Goal: Navigation & Orientation: Find specific page/section

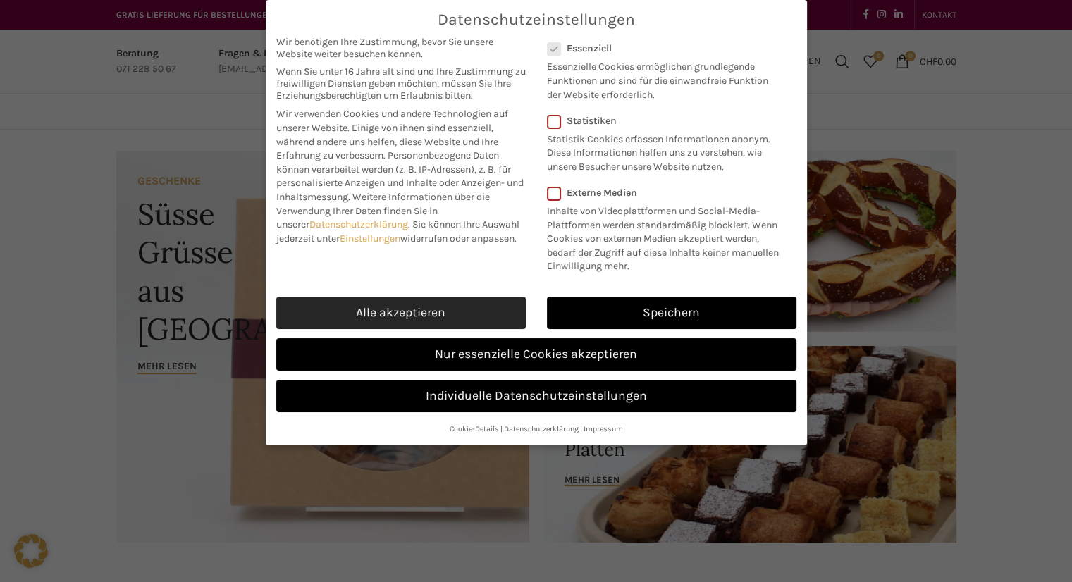
click at [457, 308] on link "Alle akzeptieren" at bounding box center [400, 313] width 249 height 32
checkbox input "true"
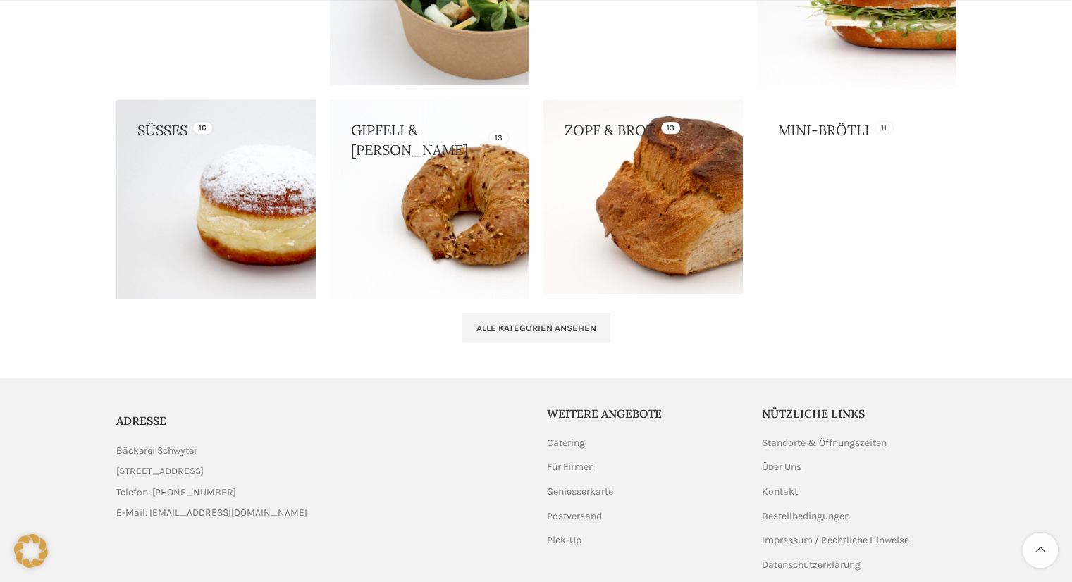
scroll to position [1484, 0]
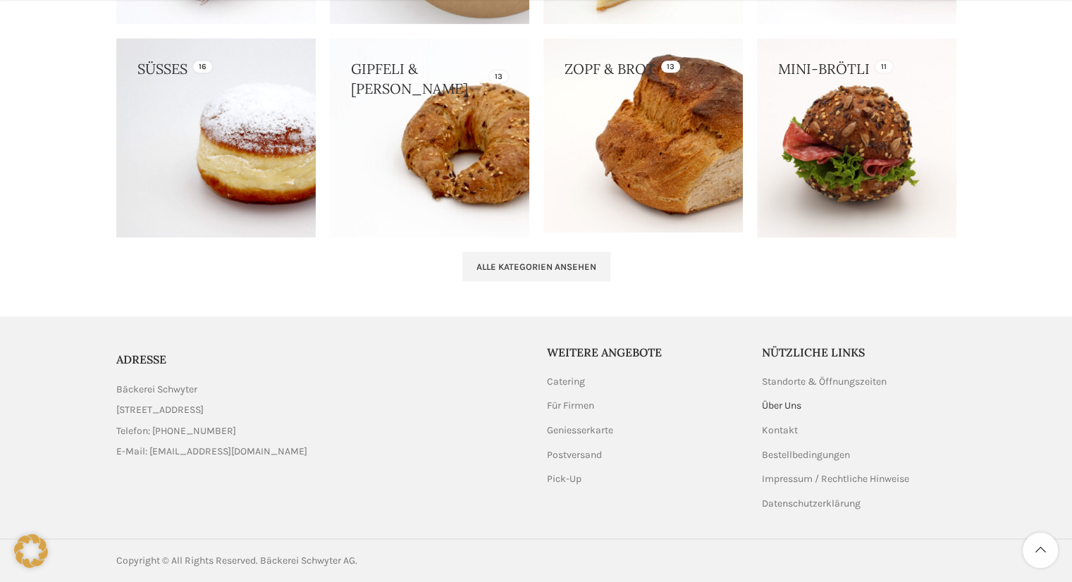
click at [801, 403] on link "Über Uns" at bounding box center [782, 406] width 41 height 14
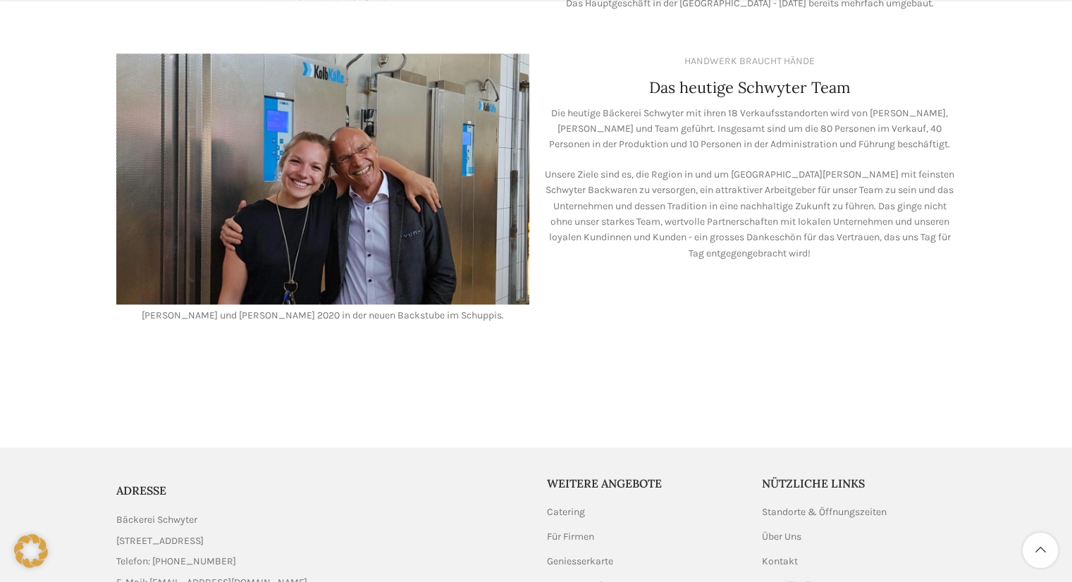
scroll to position [1198, 0]
